Goal: Transaction & Acquisition: Download file/media

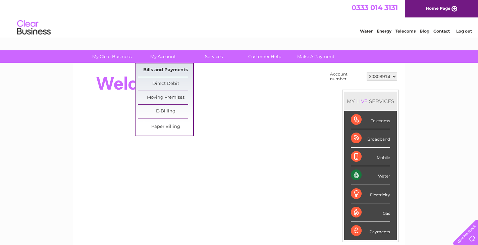
click at [173, 69] on link "Bills and Payments" at bounding box center [165, 69] width 55 height 13
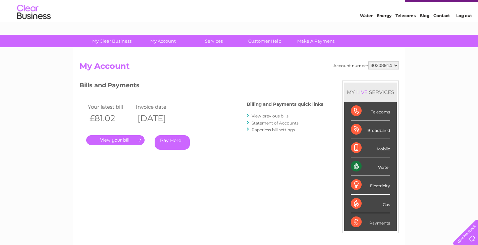
scroll to position [52, 0]
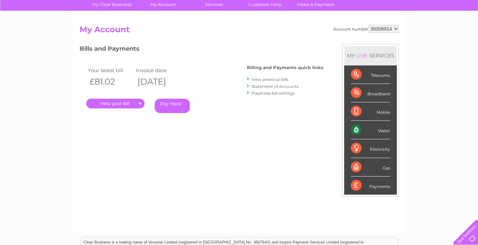
click at [280, 79] on link "View previous bills" at bounding box center [270, 79] width 37 height 5
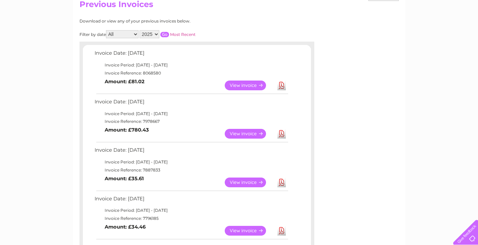
scroll to position [87, 0]
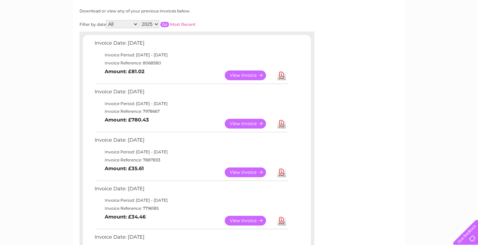
click at [281, 73] on link "Download" at bounding box center [282, 75] width 8 height 10
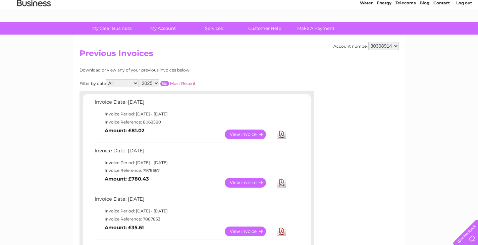
scroll to position [0, 0]
